Goal: Task Accomplishment & Management: Use online tool/utility

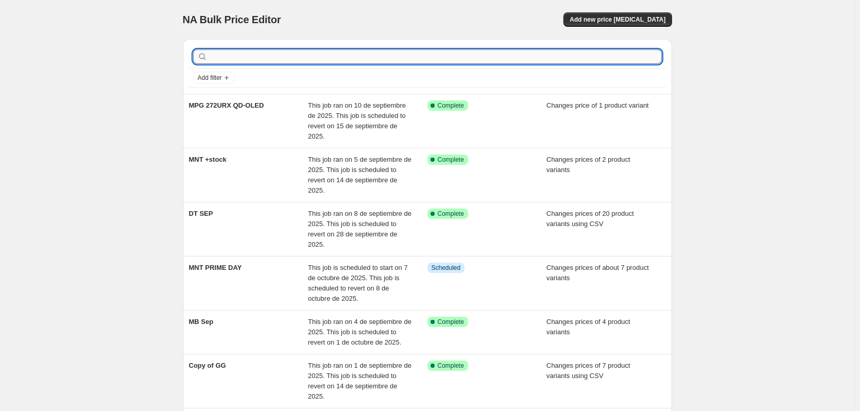
click at [253, 58] on input "text" at bounding box center [436, 56] width 452 height 14
type input "MNT"
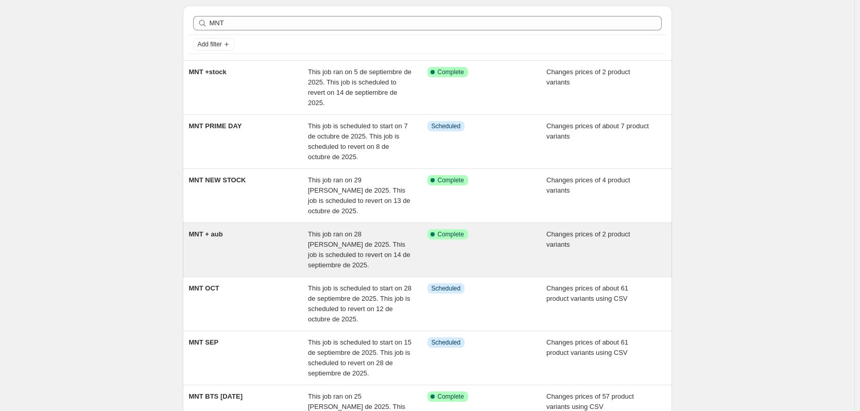
scroll to position [51, 0]
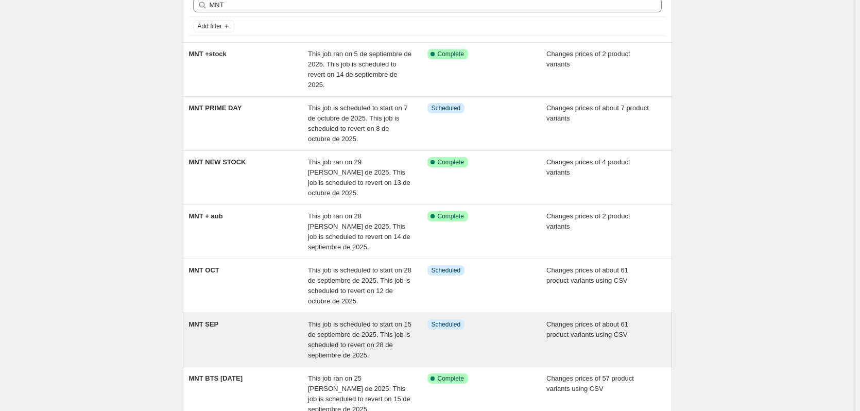
click at [264, 324] on div "MNT SEP" at bounding box center [248, 339] width 119 height 41
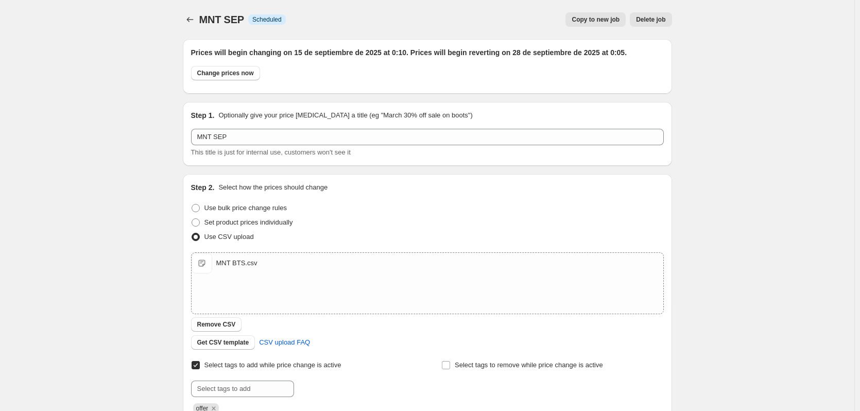
drag, startPoint x: 172, startPoint y: 257, endPoint x: 183, endPoint y: 252, distance: 12.2
click at [172, 256] on div "MNT SEP. This page is ready MNT SEP Info Scheduled Copy to new job Delete job M…" at bounding box center [427, 387] width 854 height 774
click at [230, 326] on span "Remove CSV" at bounding box center [216, 324] width 39 height 8
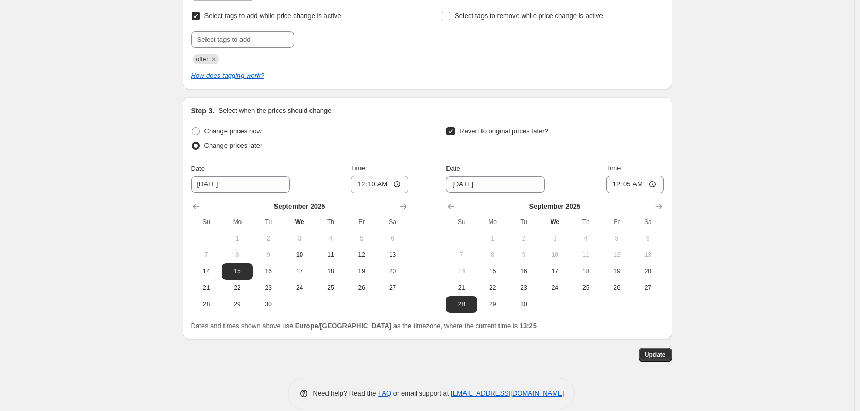
scroll to position [363, 0]
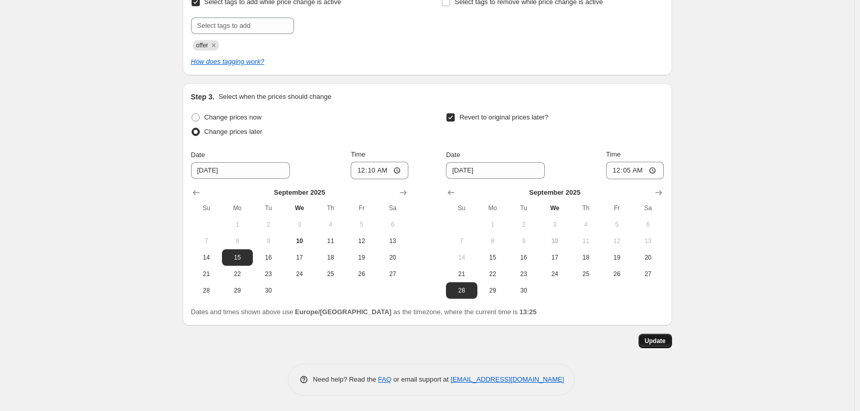
click at [658, 340] on span "Update" at bounding box center [655, 341] width 21 height 8
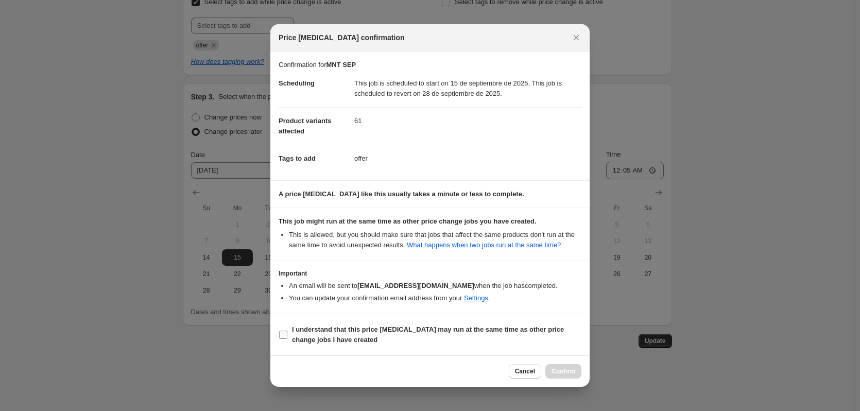
click at [324, 339] on b "I understand that this price [MEDICAL_DATA] may run at the same time as other p…" at bounding box center [428, 334] width 272 height 18
click at [287, 339] on input "I understand that this price [MEDICAL_DATA] may run at the same time as other p…" at bounding box center [283, 335] width 8 height 8
checkbox input "true"
click at [562, 369] on span "Confirm" at bounding box center [563, 371] width 24 height 8
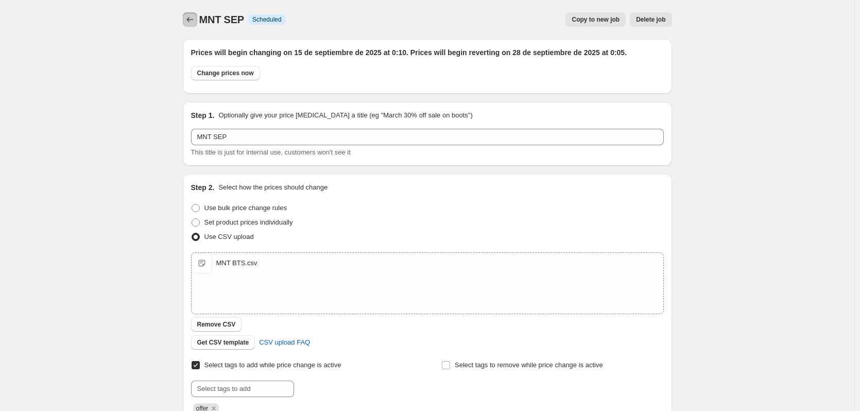
click at [191, 19] on icon "Price change jobs" at bounding box center [190, 19] width 10 height 10
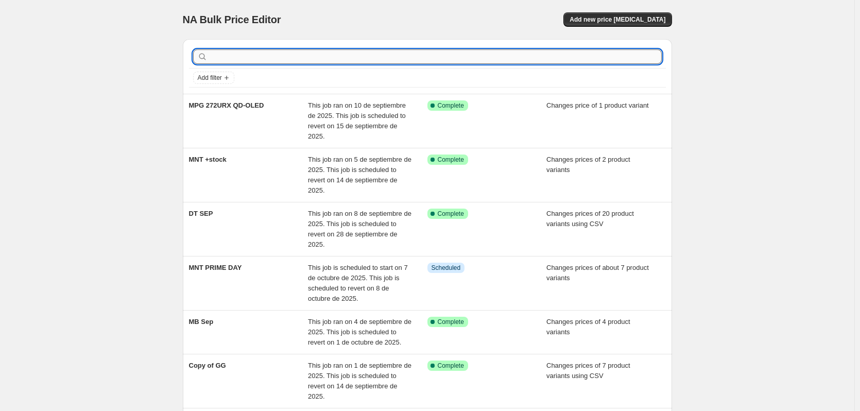
click at [273, 57] on input "text" at bounding box center [436, 56] width 452 height 14
type input "mnt"
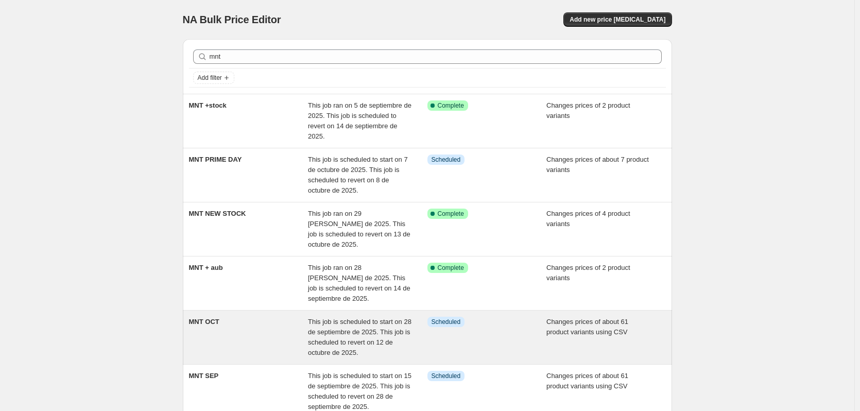
click at [247, 320] on div "MNT OCT" at bounding box center [248, 337] width 119 height 41
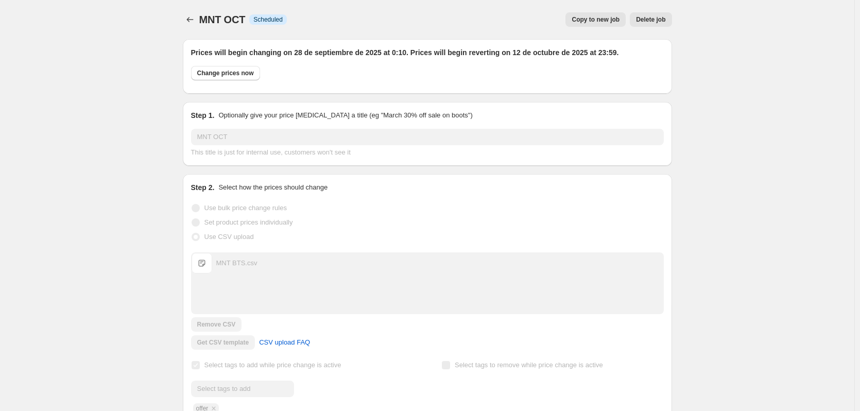
drag, startPoint x: 82, startPoint y: 81, endPoint x: 78, endPoint y: 76, distance: 7.3
click at [80, 81] on div "MNT OCT. This page is ready MNT OCT Info Scheduled Copy to new job Delete job M…" at bounding box center [427, 387] width 854 height 774
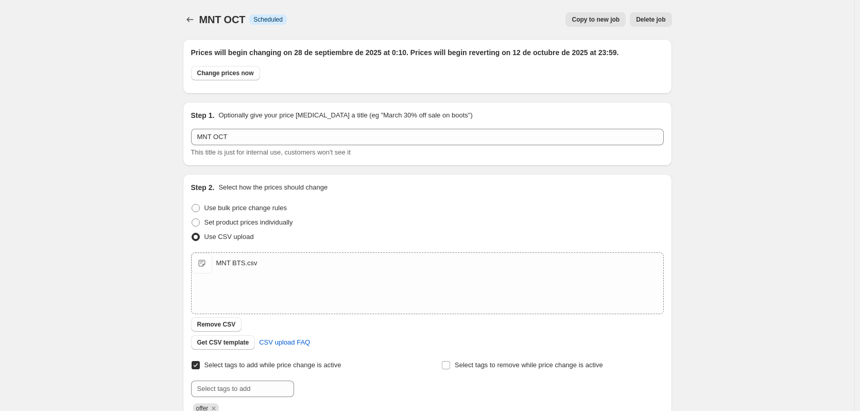
click at [52, 46] on div "MNT OCT. This page is ready MNT OCT Info Scheduled Copy to new job Delete job M…" at bounding box center [427, 387] width 854 height 774
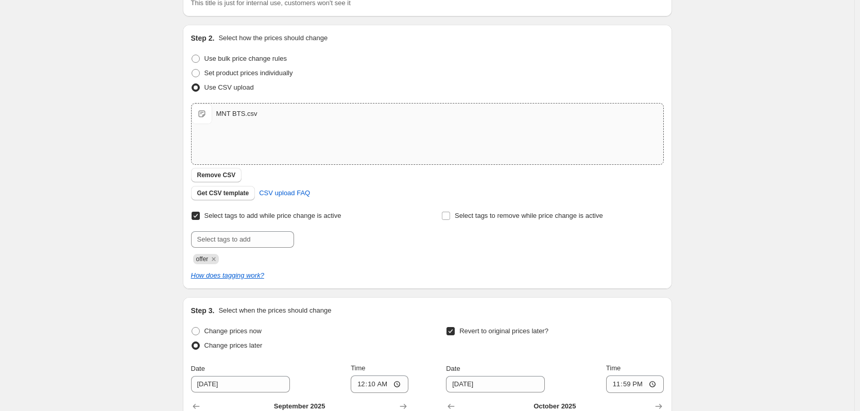
scroll to position [154, 0]
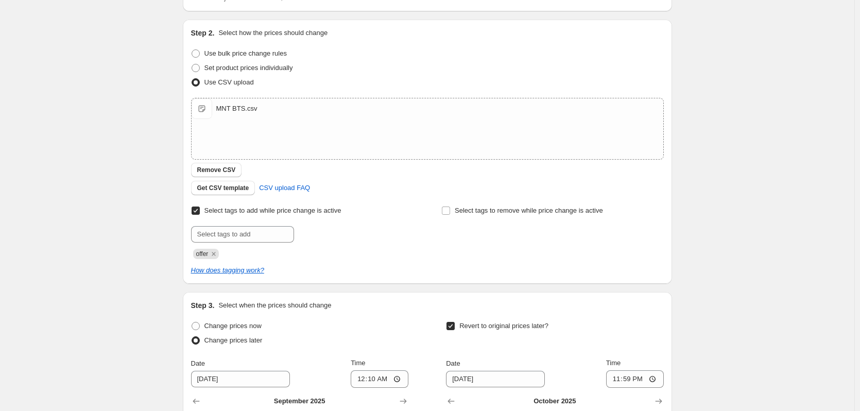
drag, startPoint x: 221, startPoint y: 171, endPoint x: 84, endPoint y: 73, distance: 168.2
click at [84, 73] on div "MNT OCT. This page is ready MNT OCT Info Scheduled Copy to new job Delete job M…" at bounding box center [427, 233] width 854 height 774
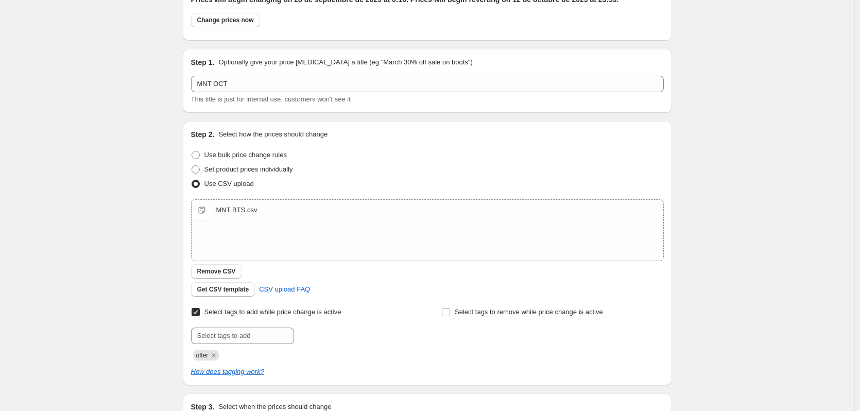
scroll to position [206, 0]
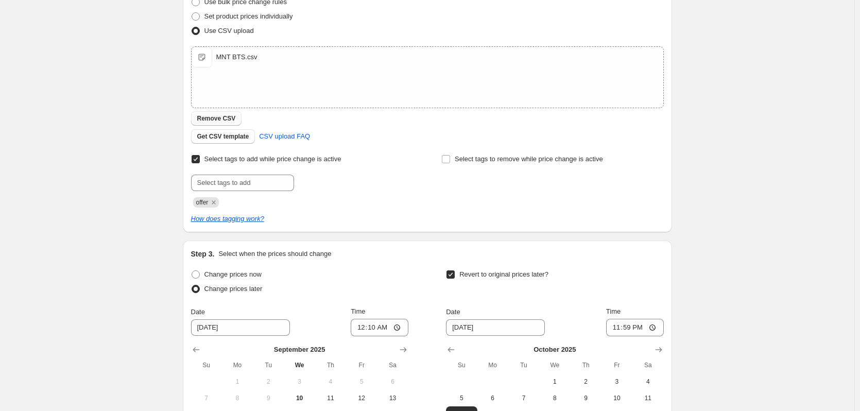
drag, startPoint x: 221, startPoint y: 119, endPoint x: 218, endPoint y: 110, distance: 10.3
click at [220, 119] on span "Remove CSV" at bounding box center [216, 118] width 39 height 8
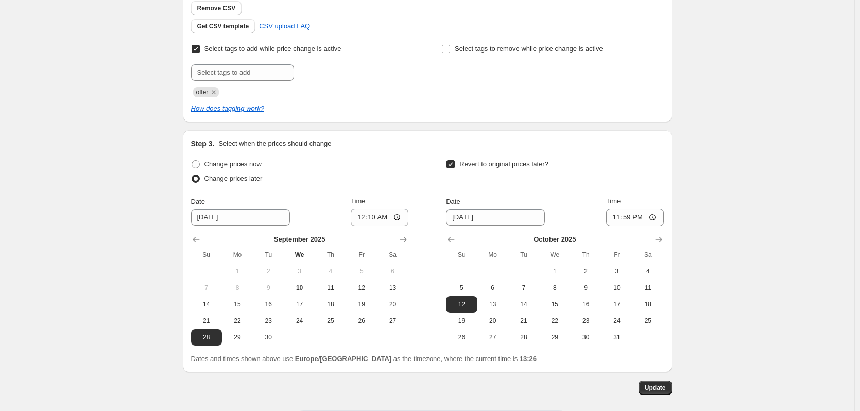
scroll to position [363, 0]
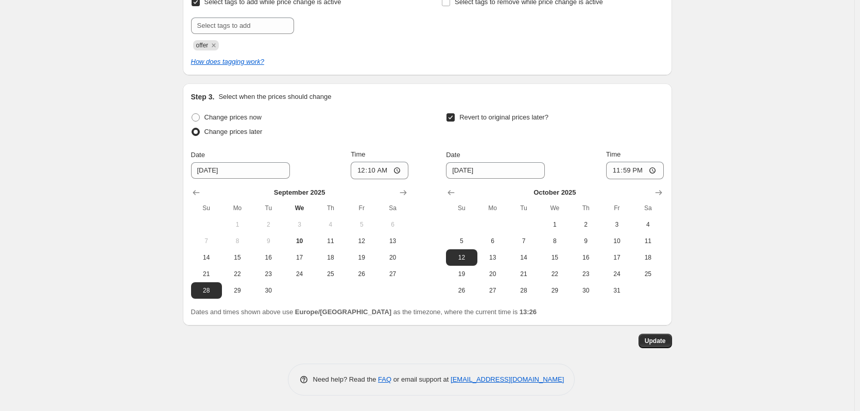
click at [661, 352] on div "Prices will begin changing on 28 de septiembre de 2025 at 0:10. Prices will beg…" at bounding box center [427, 31] width 489 height 727
click at [660, 344] on span "Update" at bounding box center [655, 341] width 21 height 8
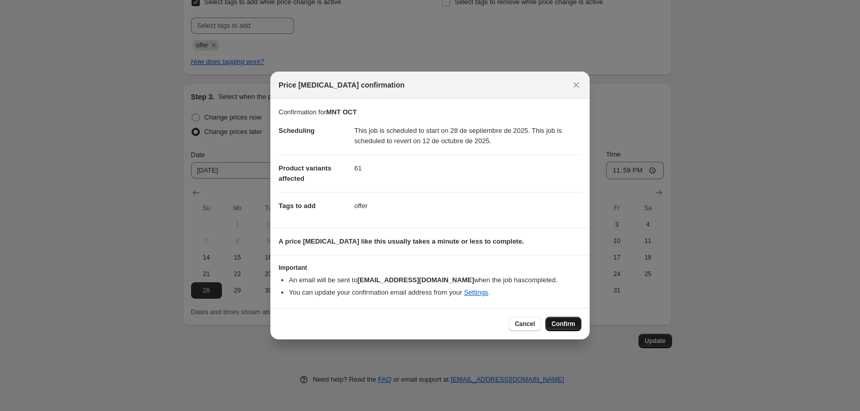
click at [564, 321] on span "Confirm" at bounding box center [563, 324] width 24 height 8
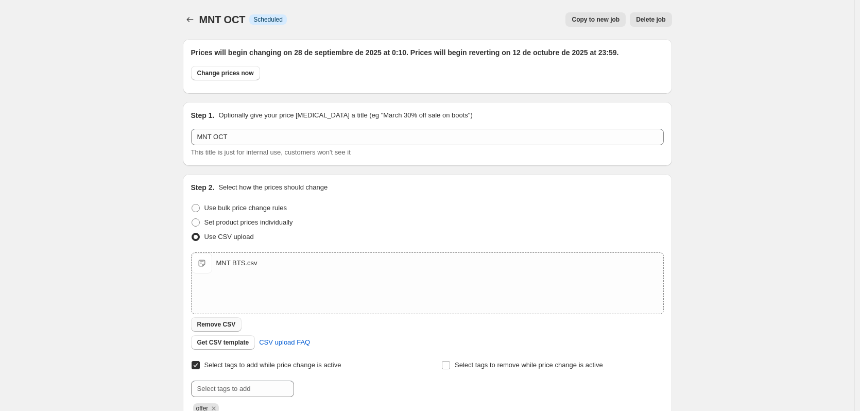
click at [228, 326] on span "Remove CSV" at bounding box center [216, 324] width 39 height 8
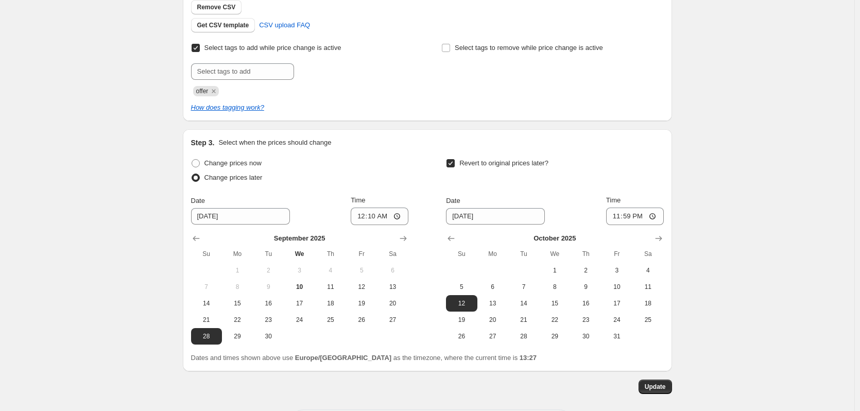
scroll to position [363, 0]
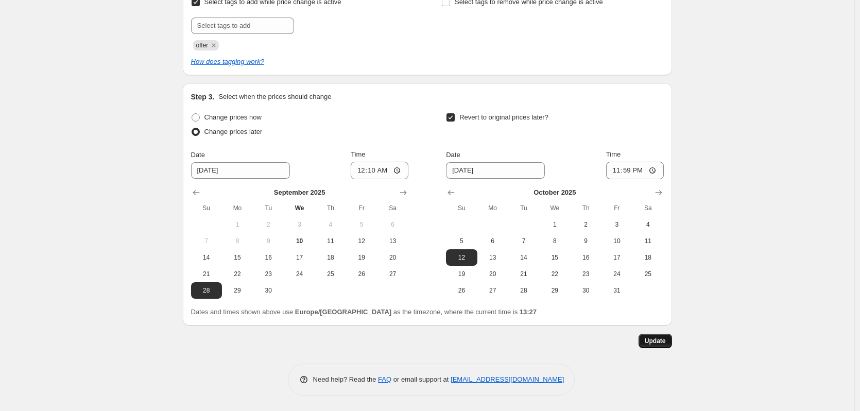
click at [656, 343] on span "Update" at bounding box center [655, 341] width 21 height 8
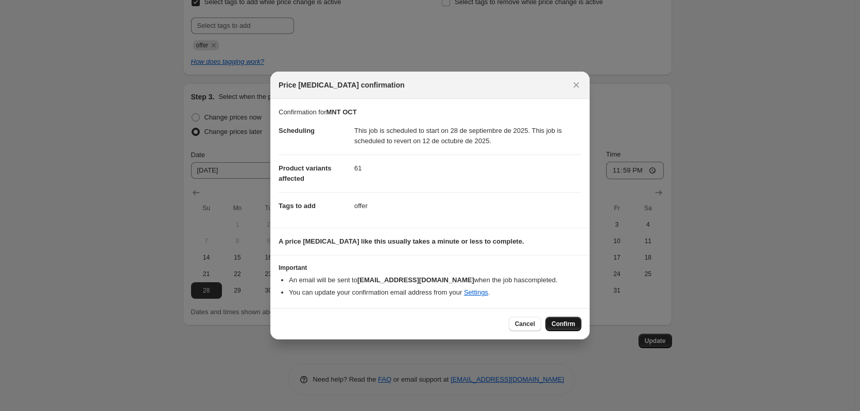
click at [561, 322] on span "Confirm" at bounding box center [563, 324] width 24 height 8
